Goal: Task Accomplishment & Management: Manage account settings

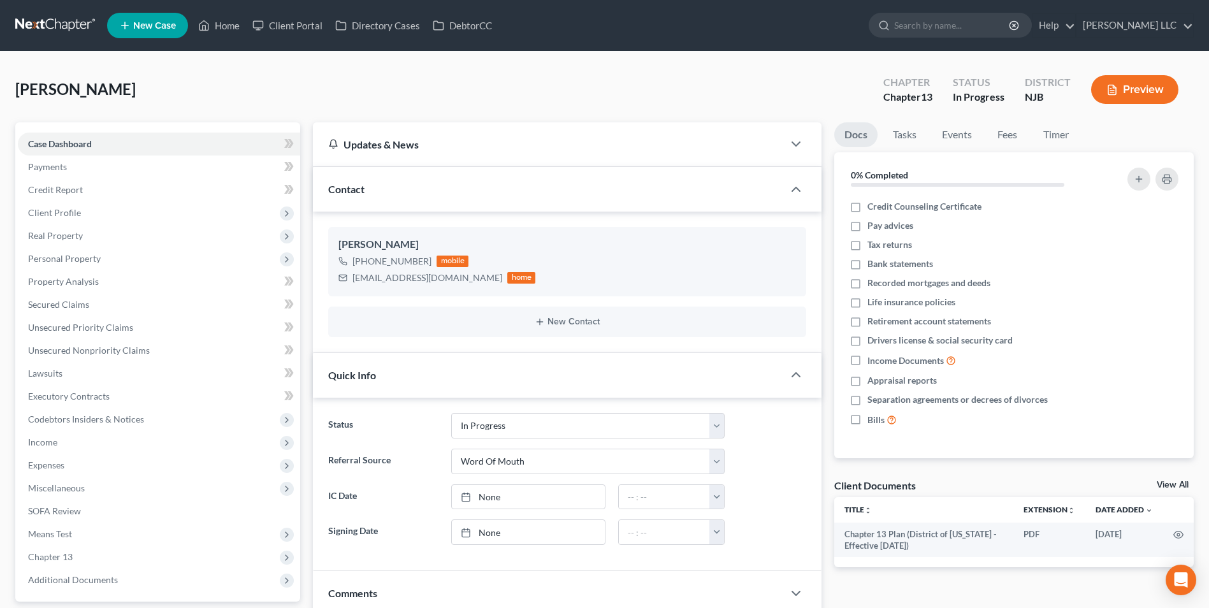
select select "9"
select select "0"
click at [59, 29] on link at bounding box center [56, 25] width 82 height 23
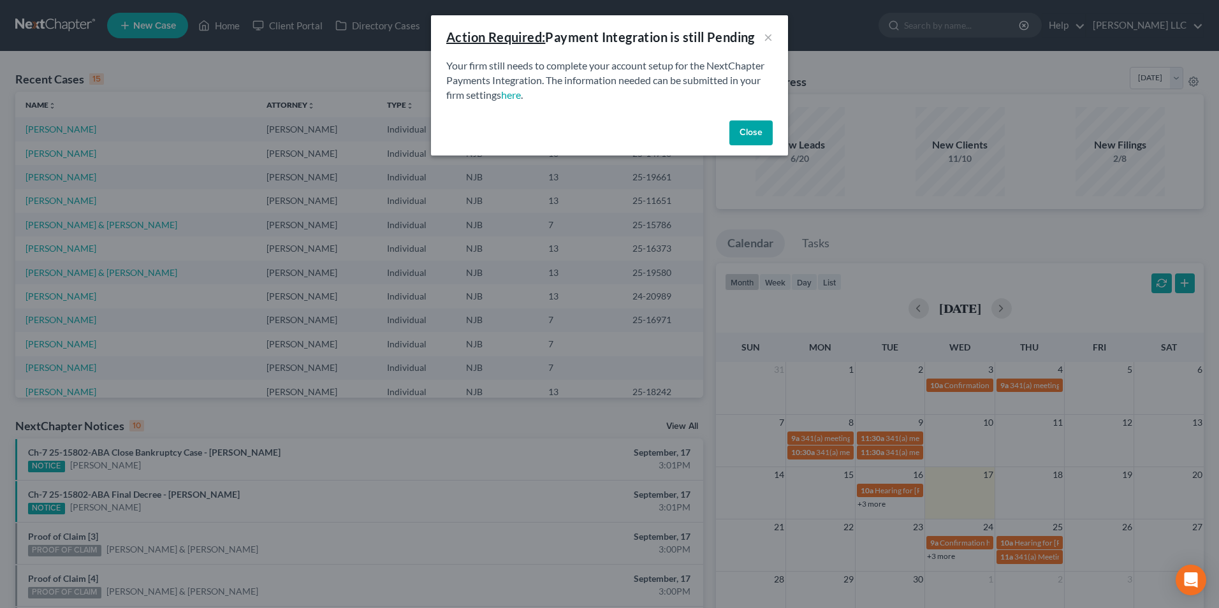
click at [743, 135] on button "Close" at bounding box center [750, 132] width 43 height 25
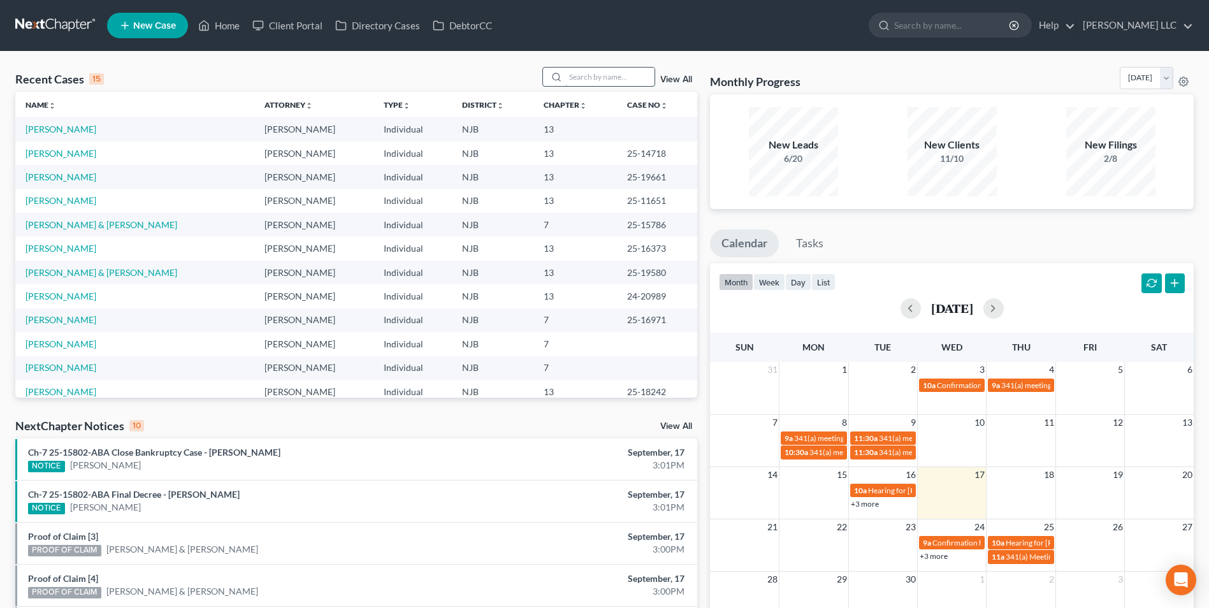
click at [591, 76] on input "search" at bounding box center [609, 77] width 89 height 18
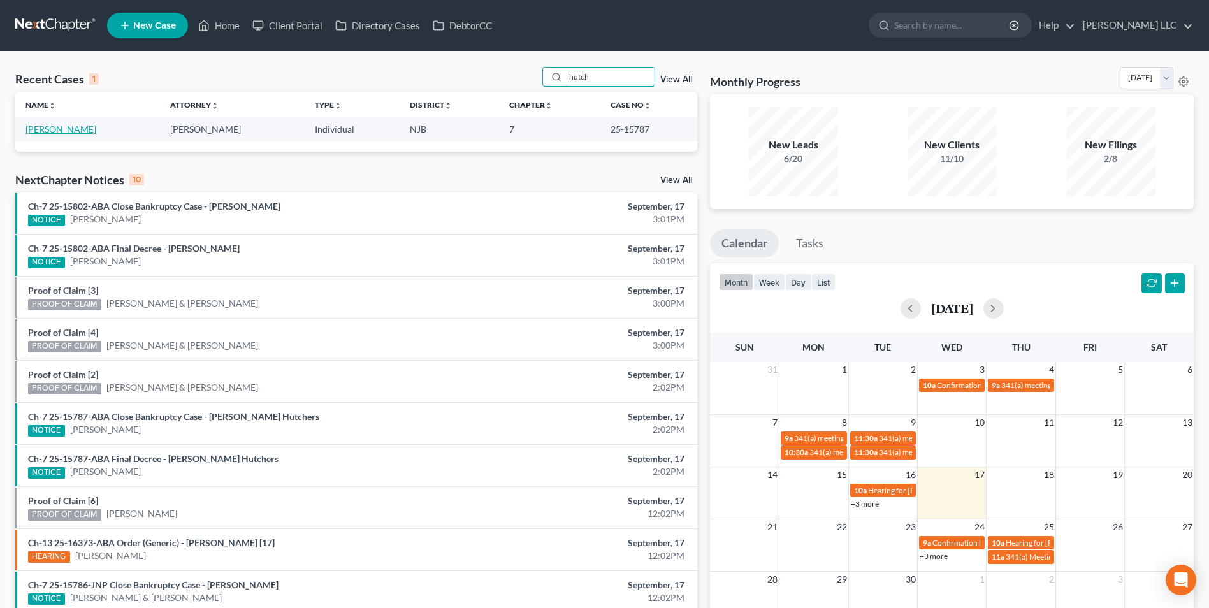
type input "hutch"
click at [73, 133] on link "Hutcherson, Andrea" at bounding box center [60, 129] width 71 height 11
select select "4"
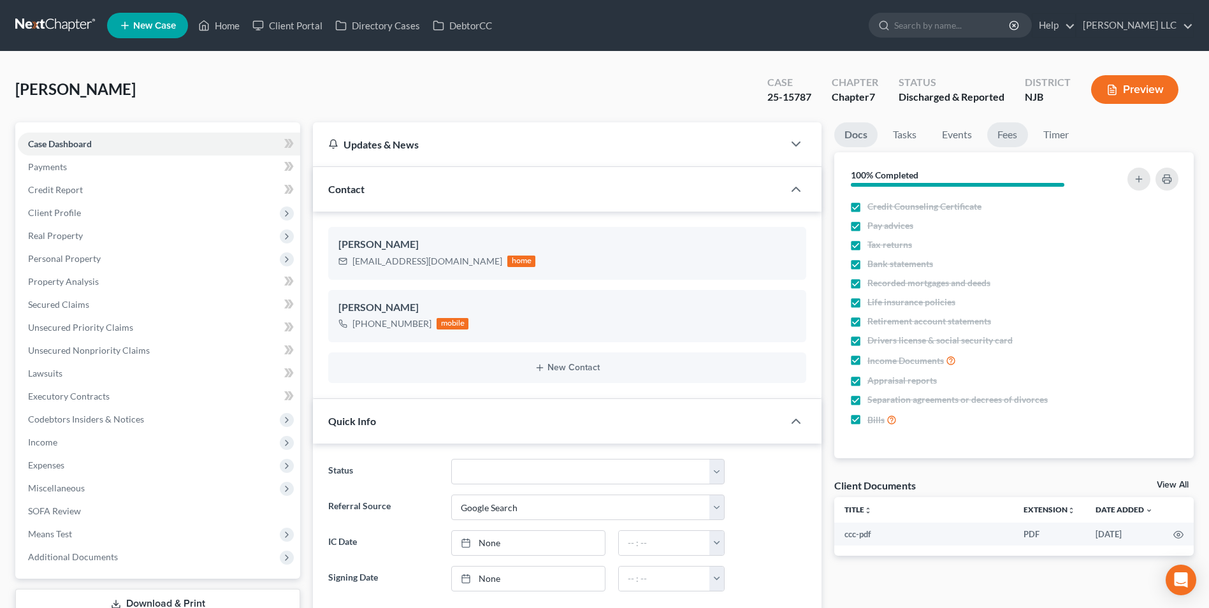
click at [1006, 136] on link "Fees" at bounding box center [1007, 134] width 41 height 25
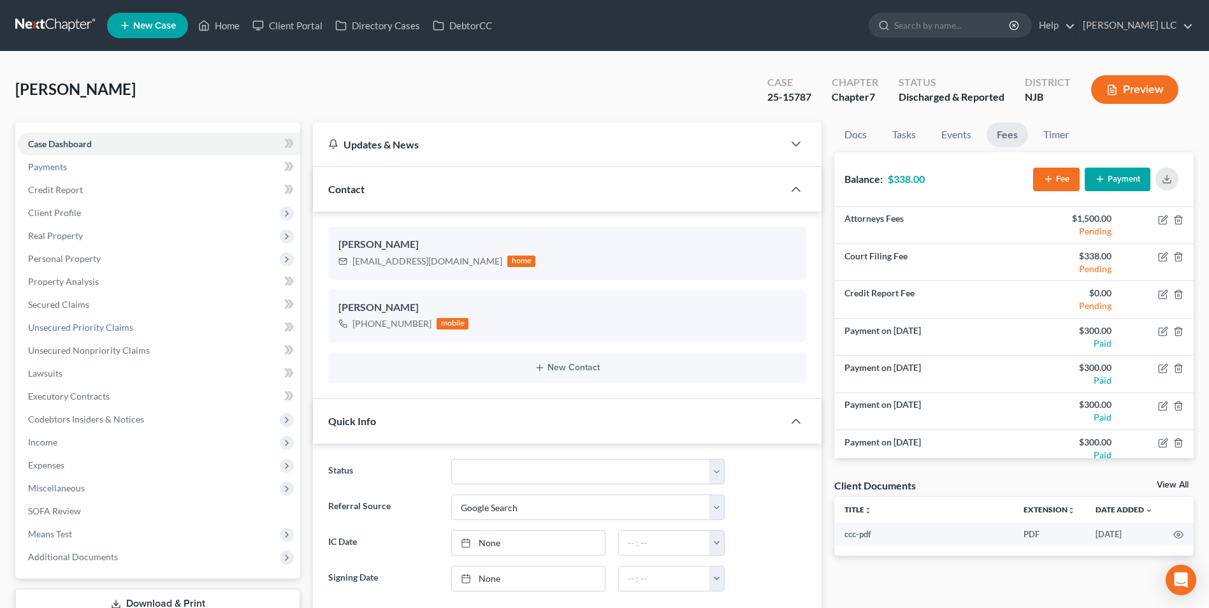
click at [1108, 174] on button "Payment" at bounding box center [1118, 180] width 66 height 24
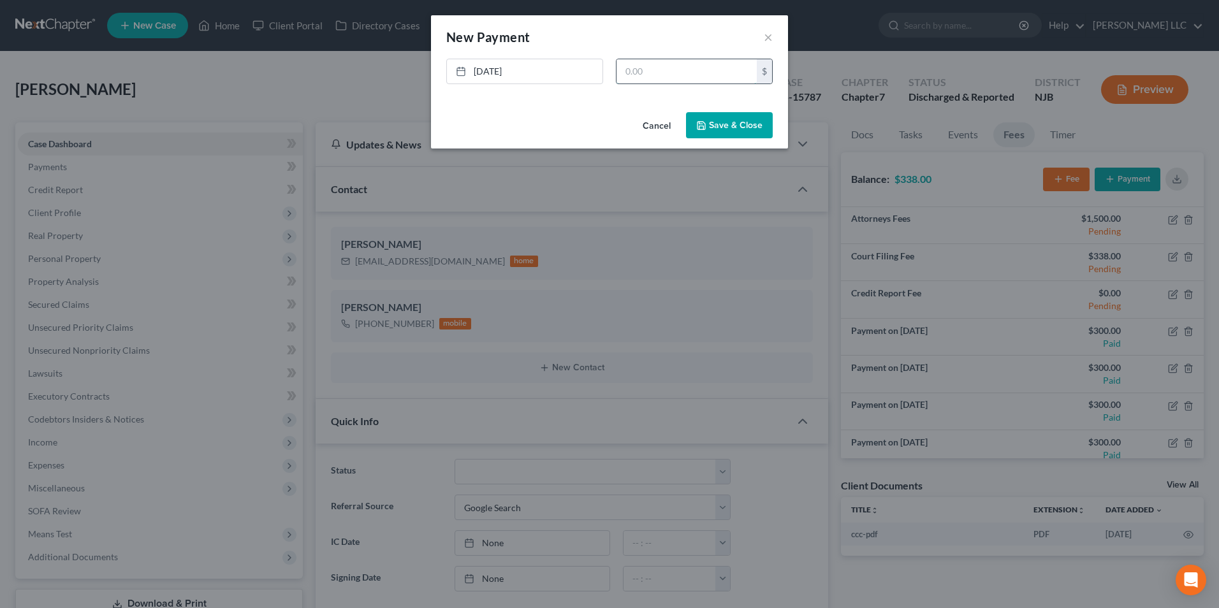
click at [646, 78] on input "text" at bounding box center [686, 71] width 140 height 24
type input "338"
click at [718, 121] on button "Save & Close" at bounding box center [729, 125] width 87 height 27
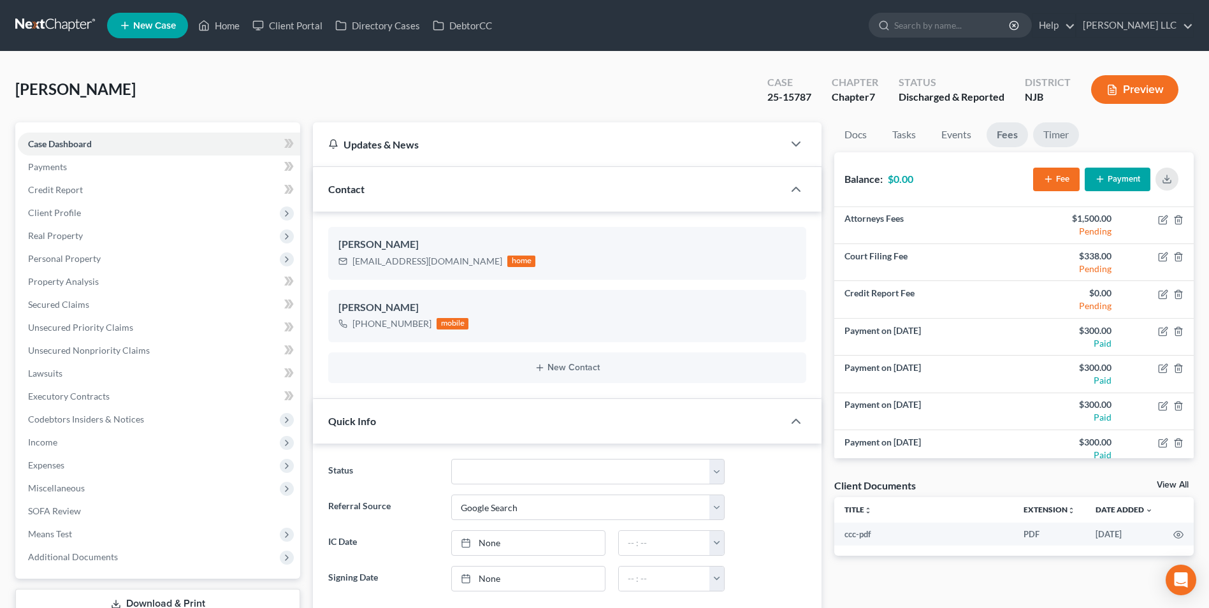
click at [1056, 134] on link "Timer" at bounding box center [1056, 134] width 46 height 25
